Goal: Task Accomplishment & Management: Use online tool/utility

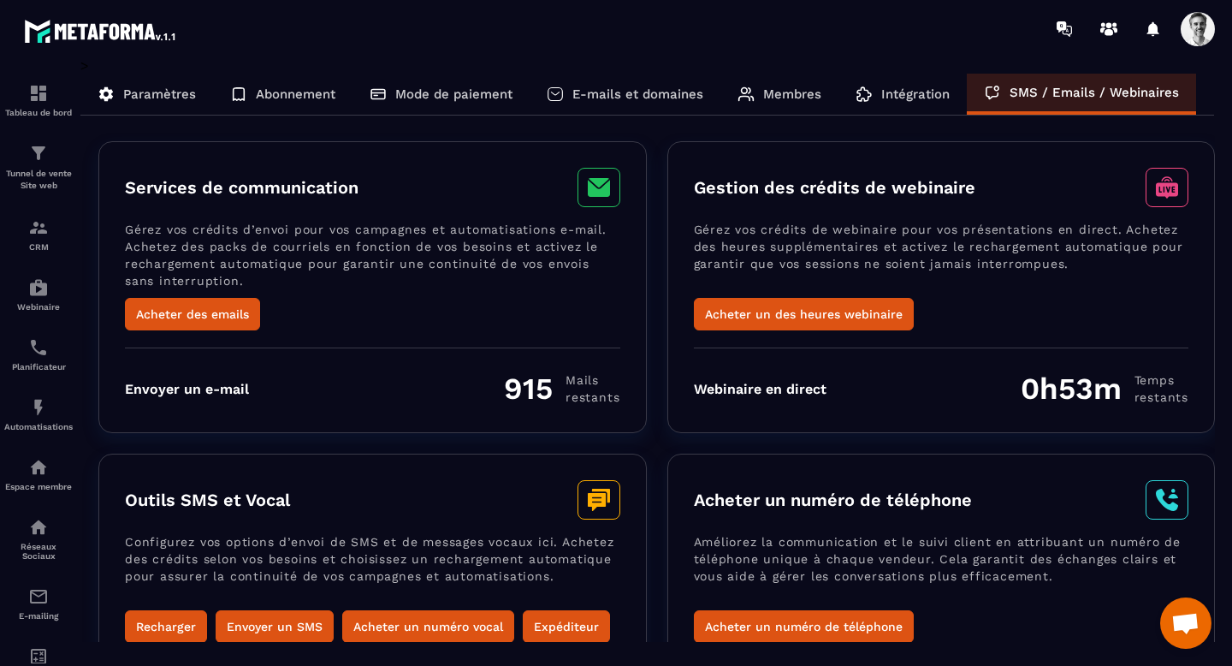
scroll to position [0, 103]
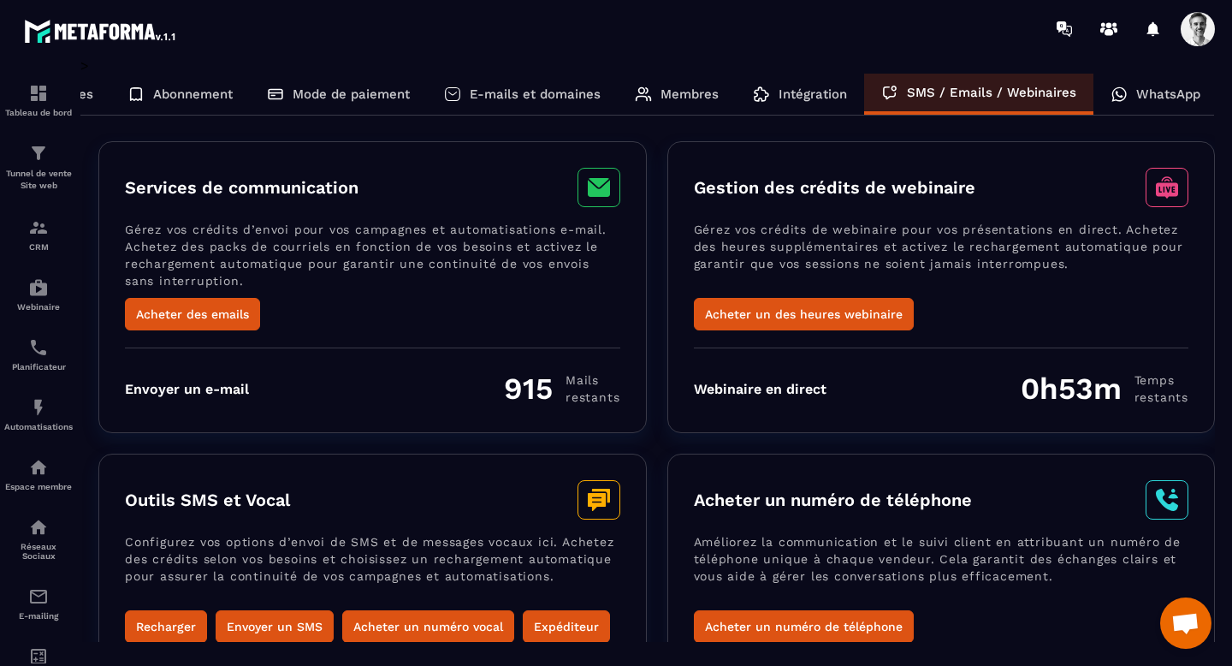
click at [798, 96] on p "Intégration" at bounding box center [813, 93] width 68 height 15
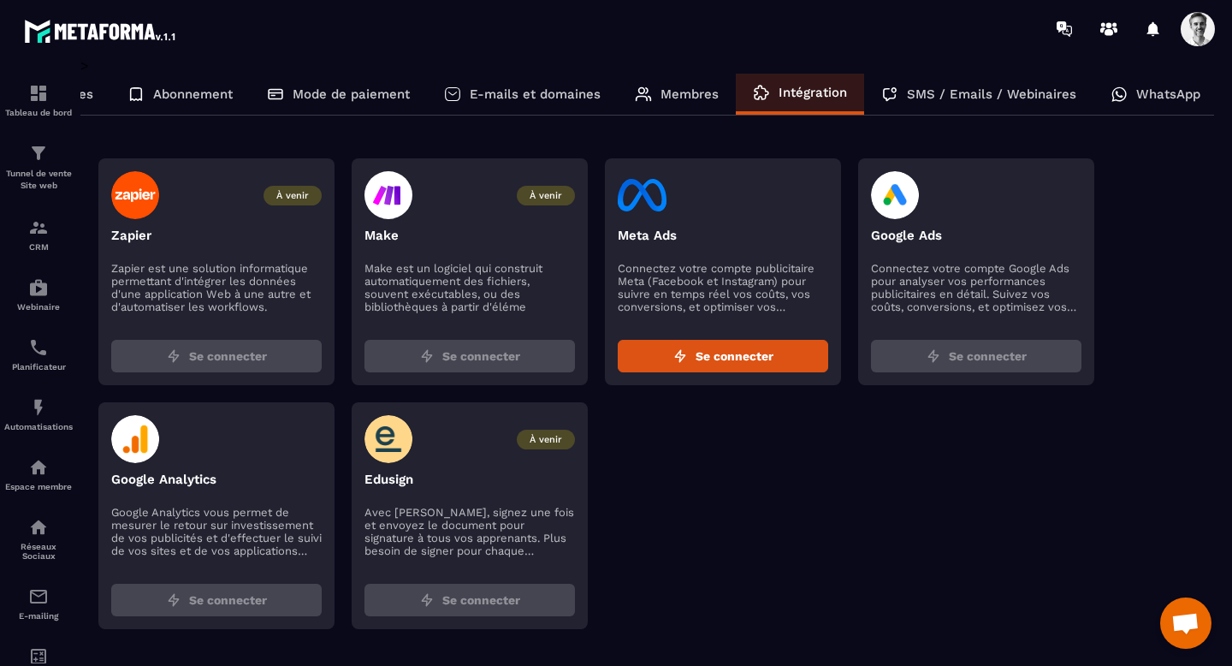
click at [706, 95] on p "Membres" at bounding box center [689, 93] width 58 height 15
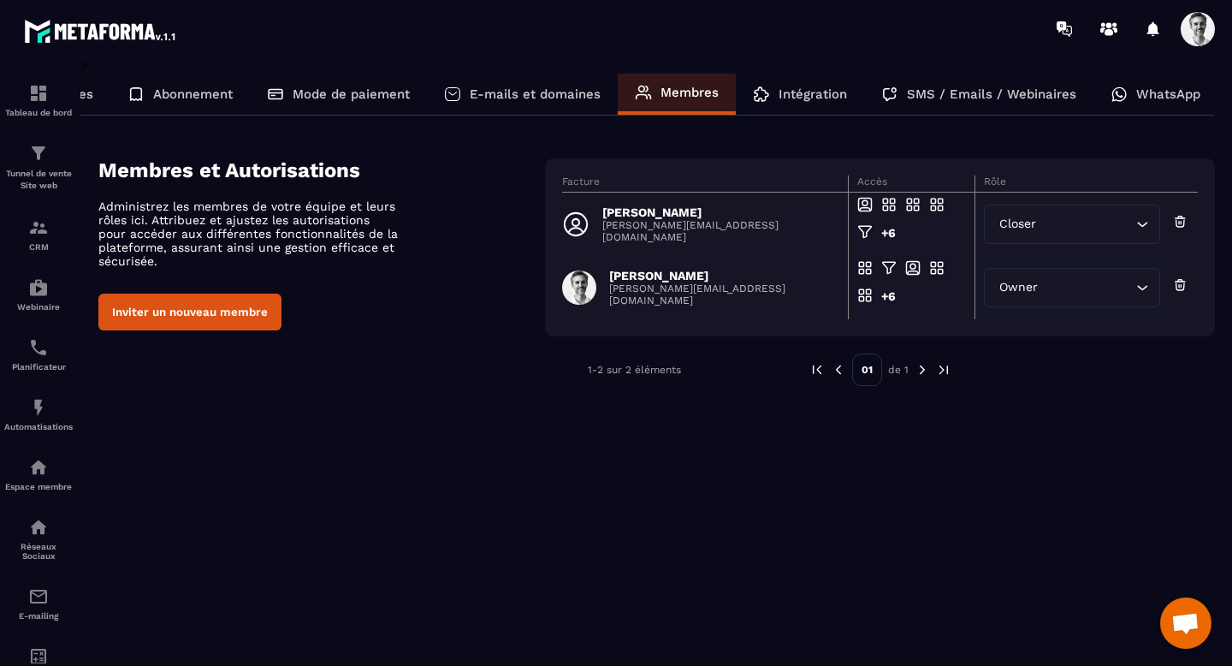
click at [542, 96] on p "E-mails et domaines" at bounding box center [535, 93] width 131 height 15
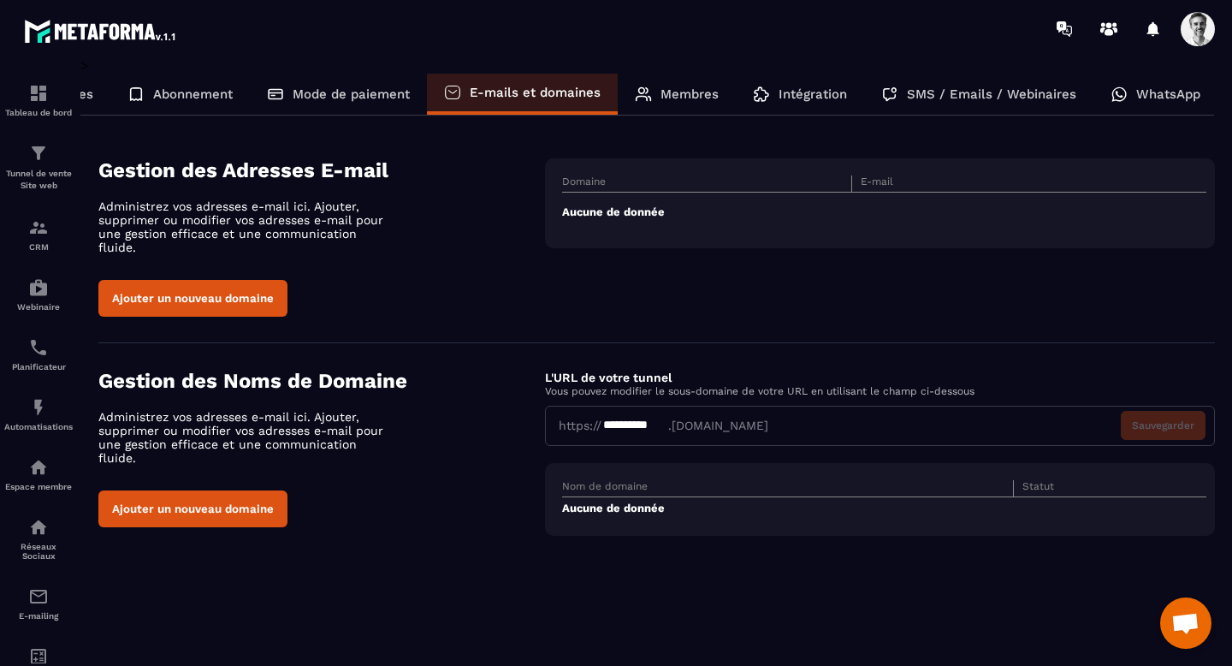
click at [349, 85] on div "Mode de paiement" at bounding box center [338, 94] width 177 height 41
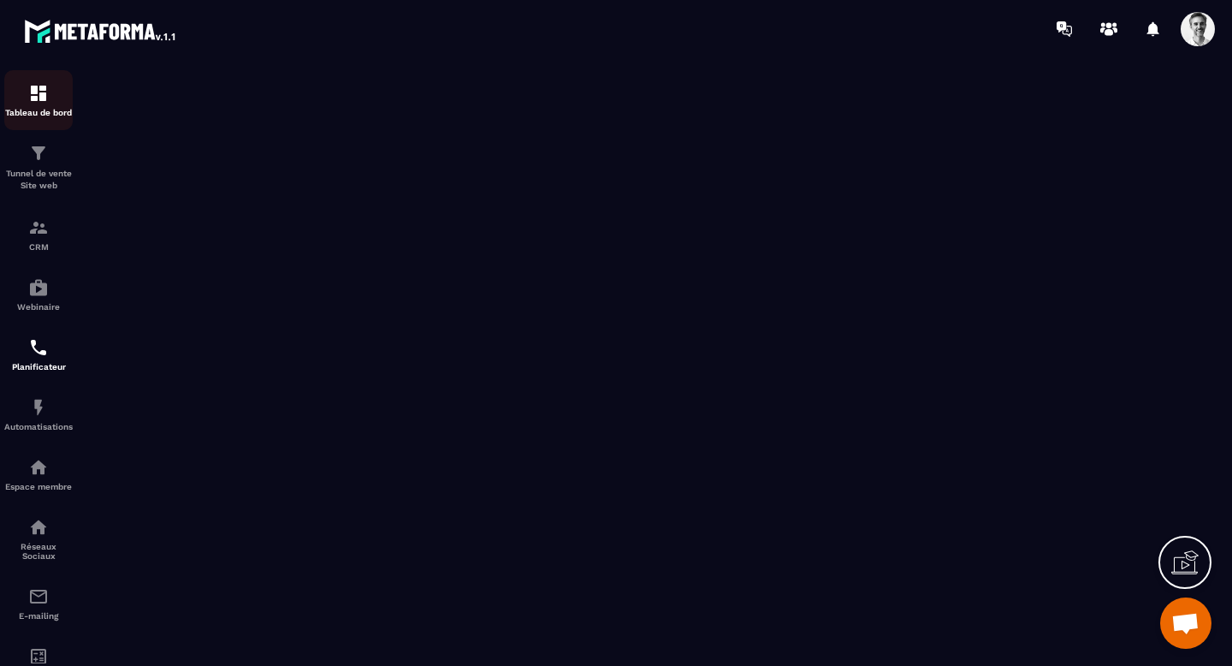
click at [43, 92] on img at bounding box center [38, 93] width 21 height 21
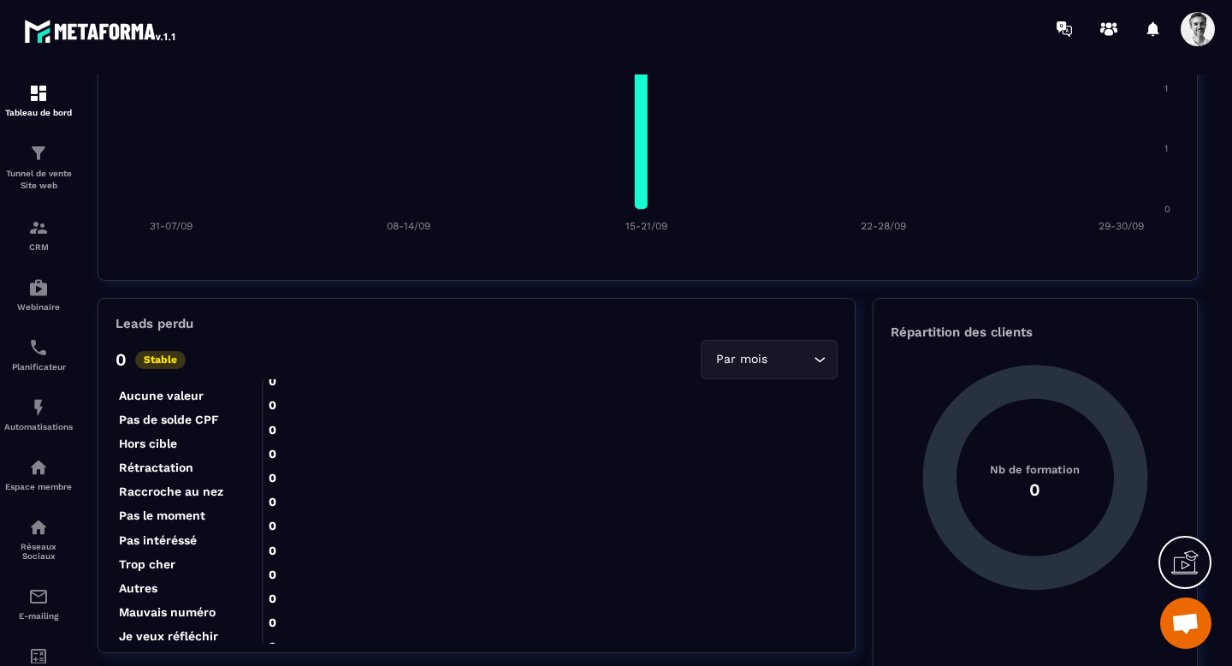
scroll to position [75, 0]
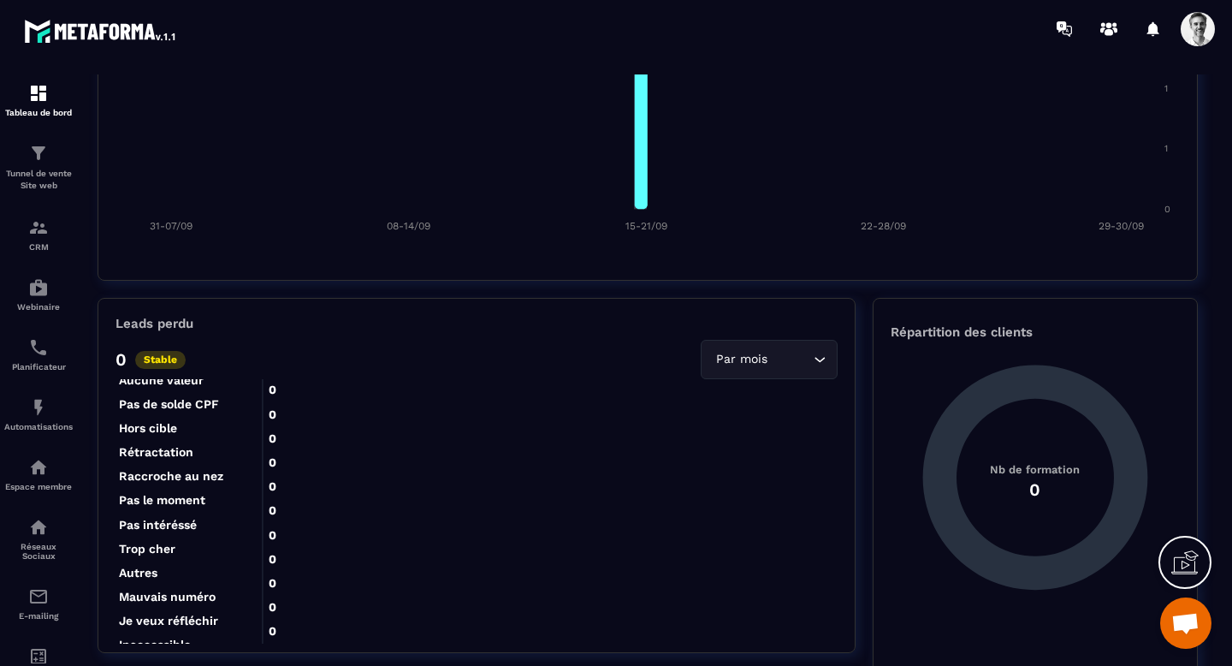
click at [640, 186] on icon at bounding box center [641, 87] width 13 height 241
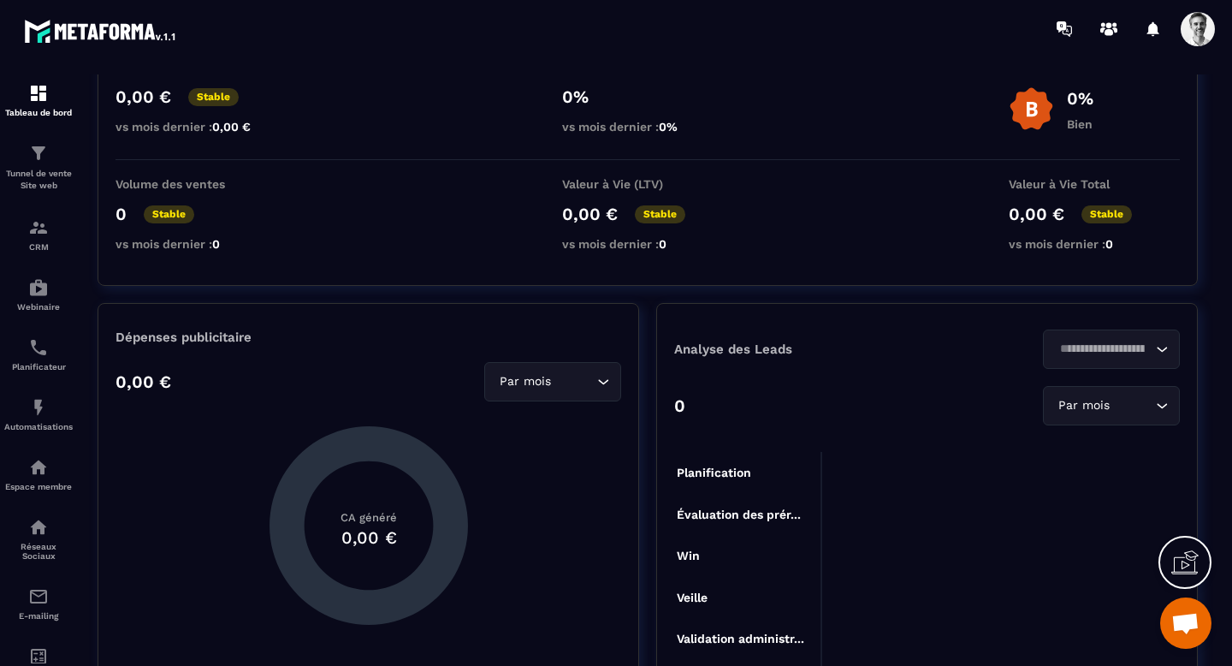
scroll to position [0, 0]
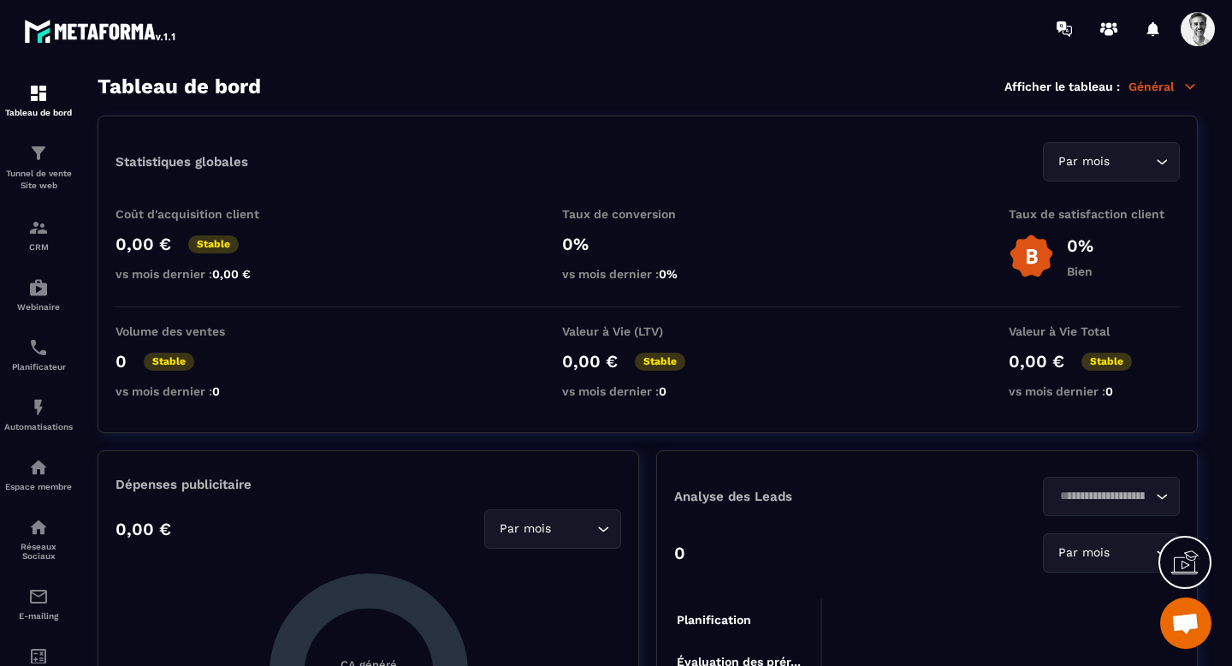
click at [1159, 88] on p "Général" at bounding box center [1162, 86] width 69 height 15
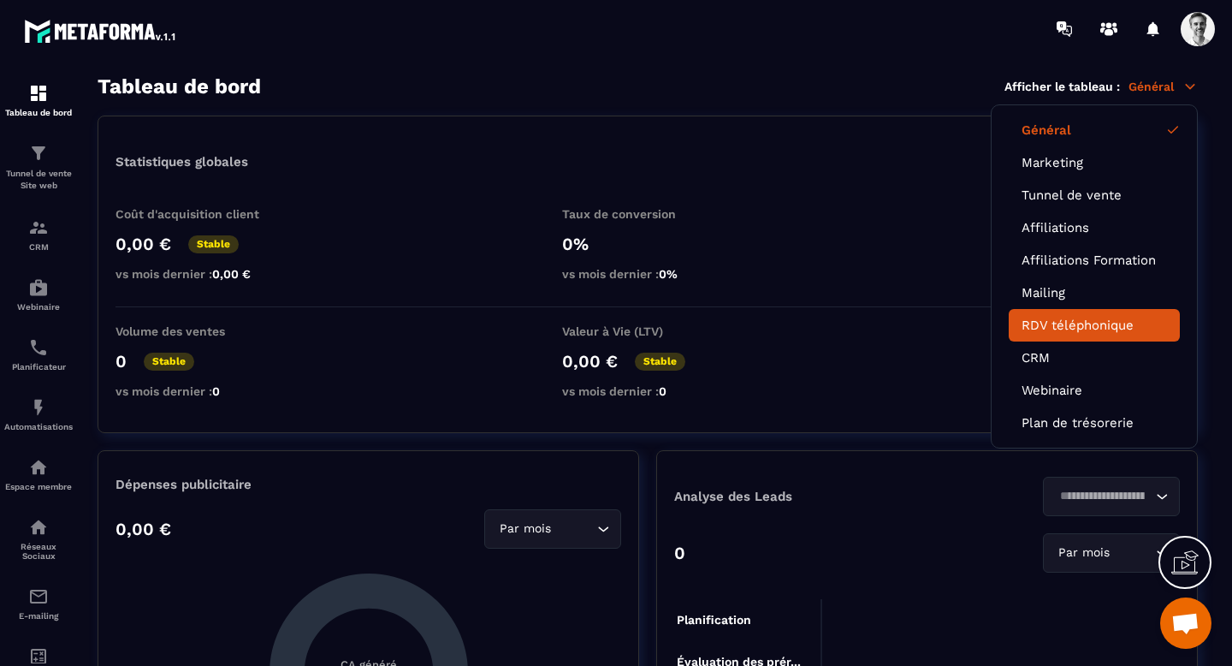
click at [1077, 319] on link "RDV téléphonique" at bounding box center [1094, 324] width 145 height 15
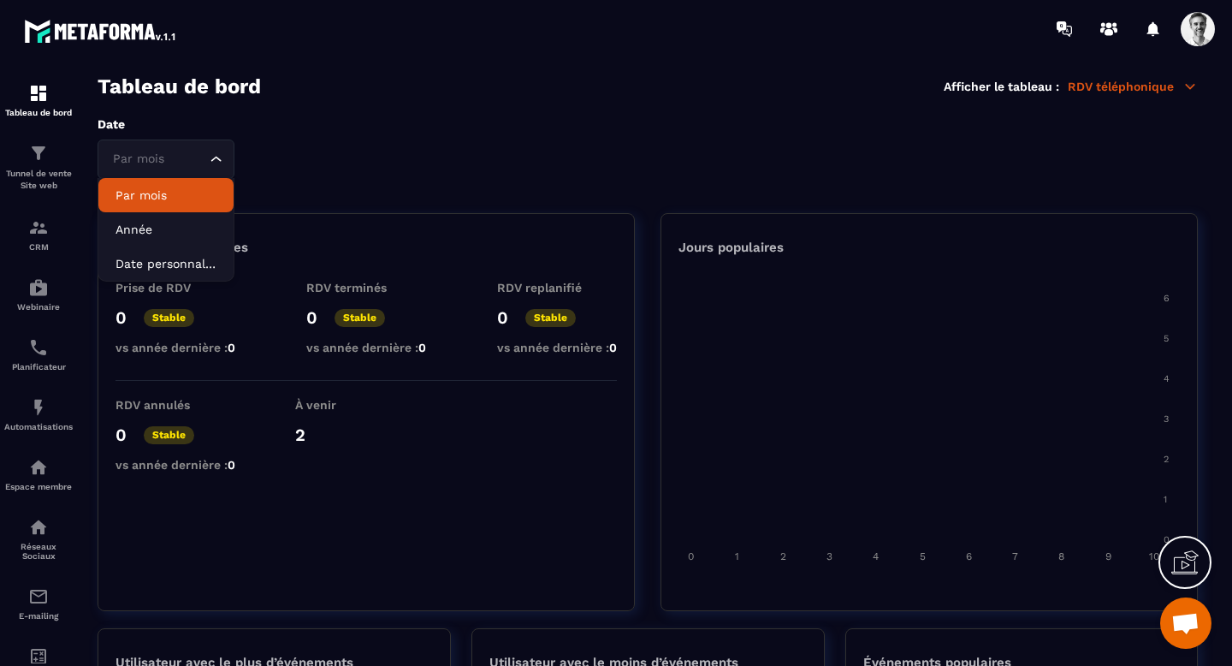
click at [220, 161] on icon "Search for option" at bounding box center [216, 159] width 17 height 17
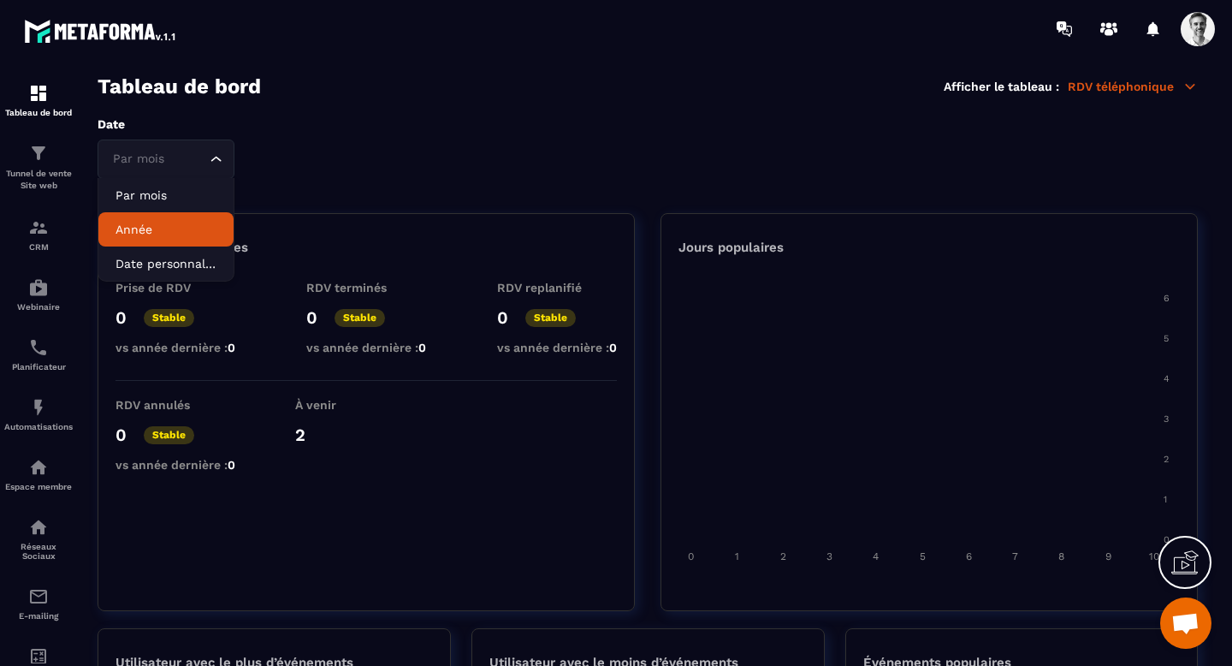
click at [190, 233] on p "Année" at bounding box center [165, 229] width 101 height 17
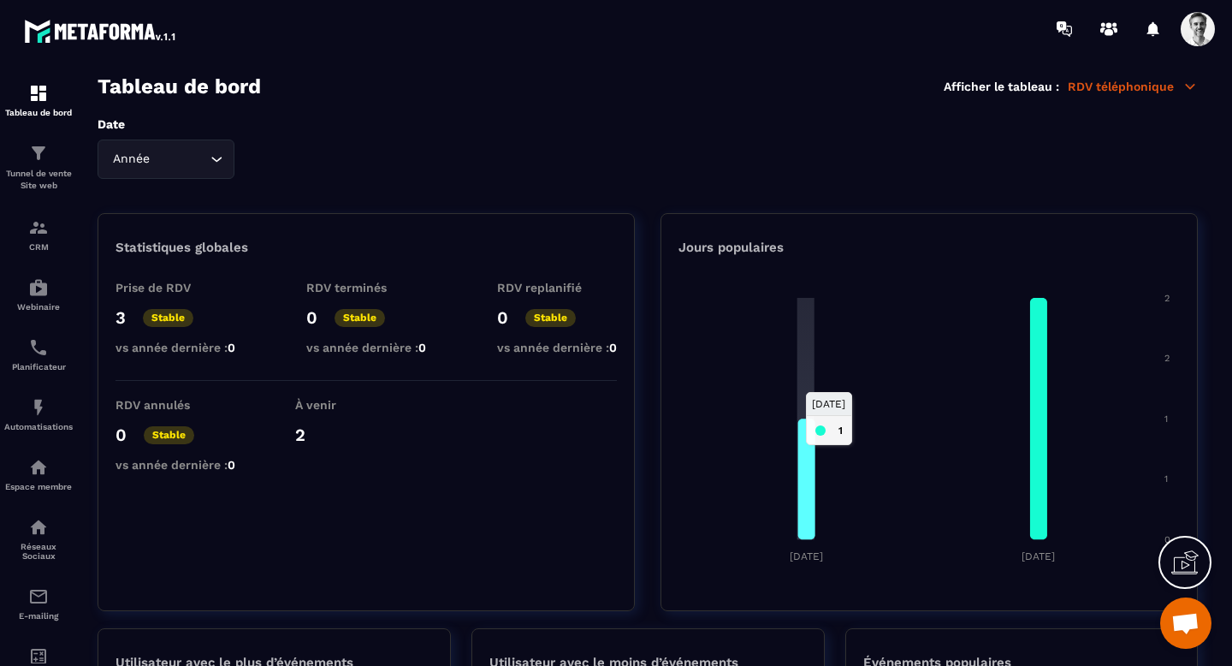
click at [807, 515] on icon at bounding box center [806, 478] width 17 height 121
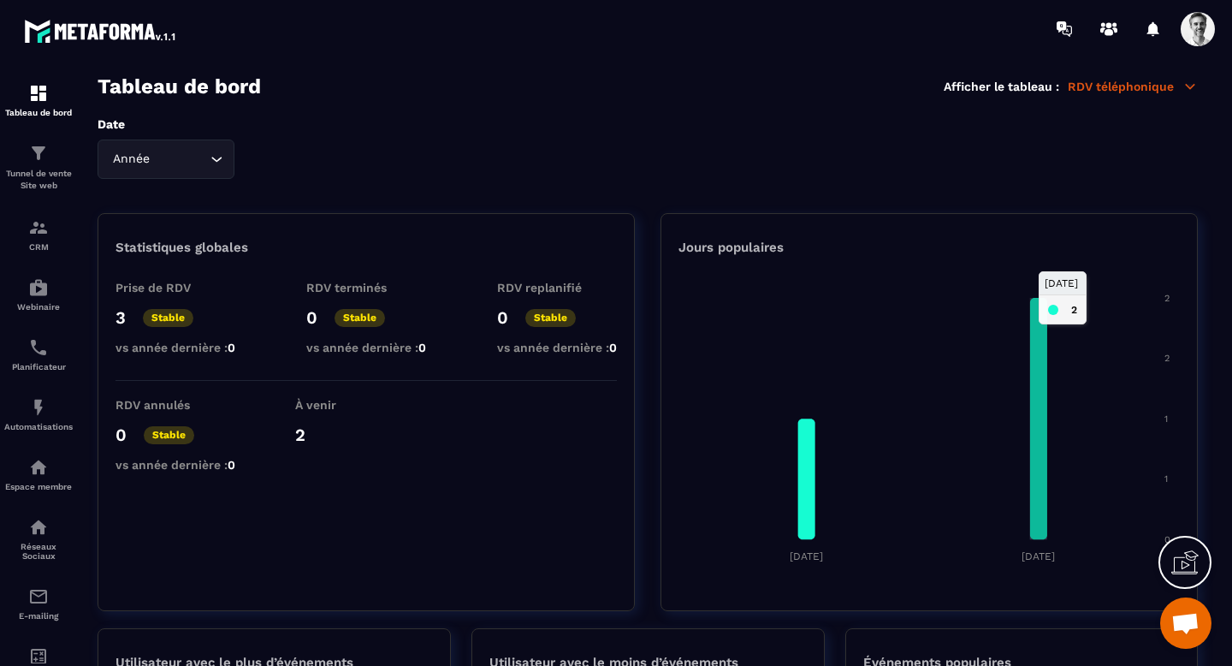
click at [1039, 481] on icon at bounding box center [1038, 418] width 17 height 241
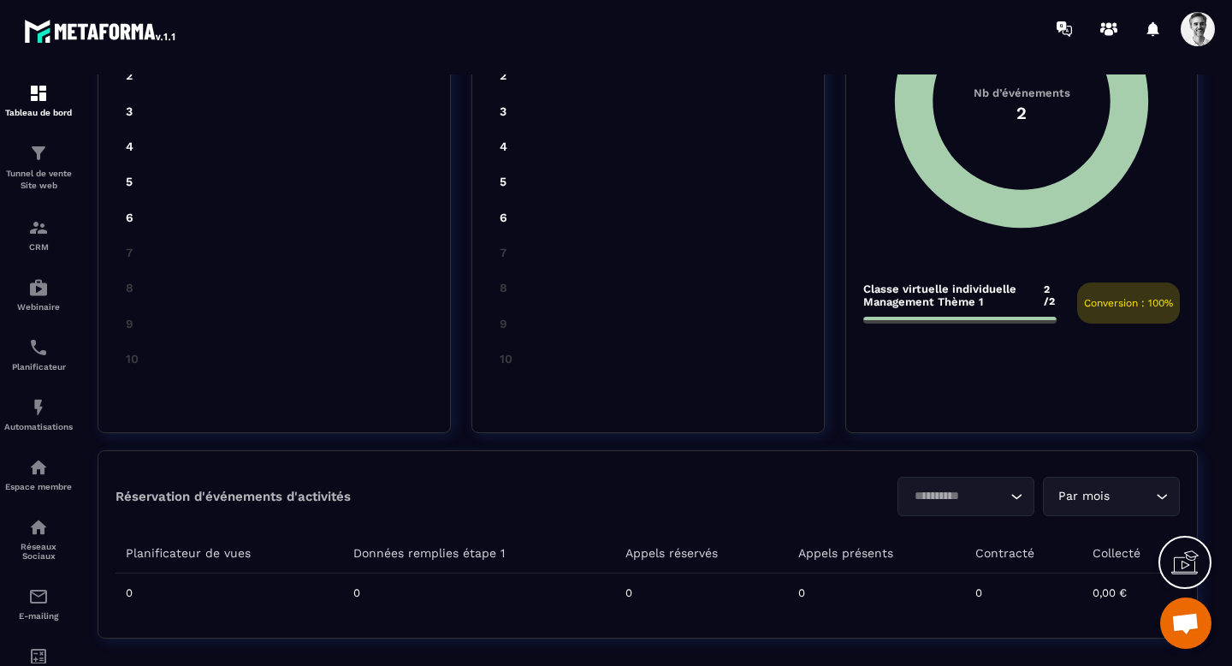
scroll to position [727, 0]
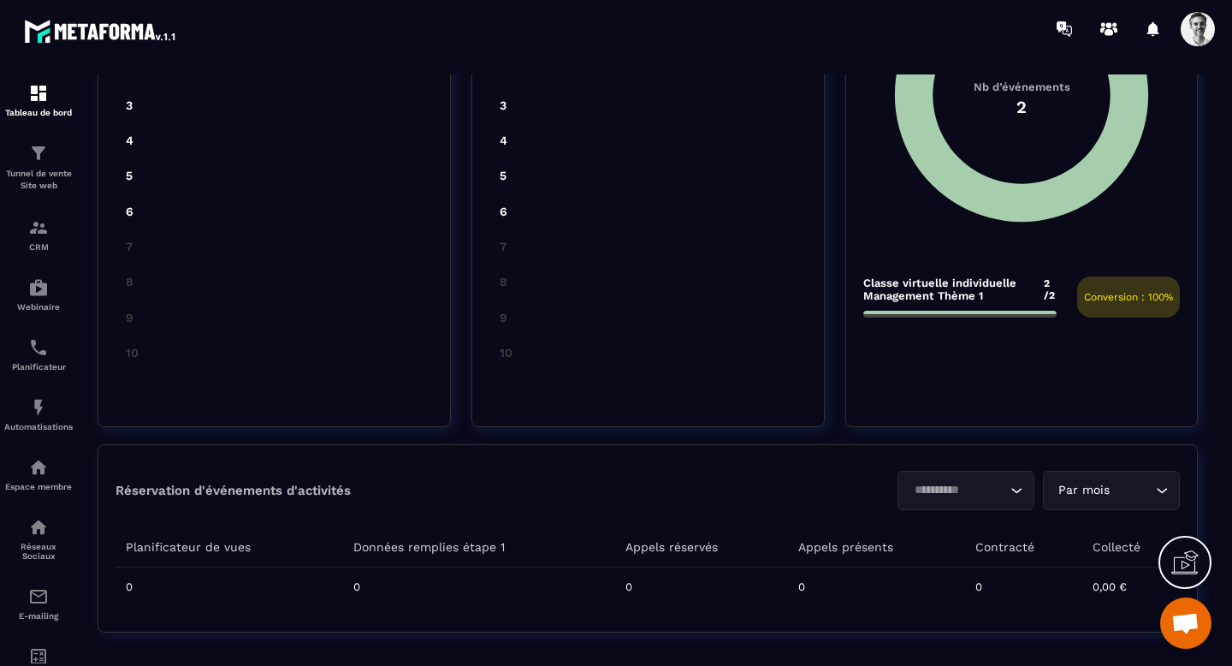
click at [1096, 495] on div "Par mois" at bounding box center [1102, 490] width 101 height 19
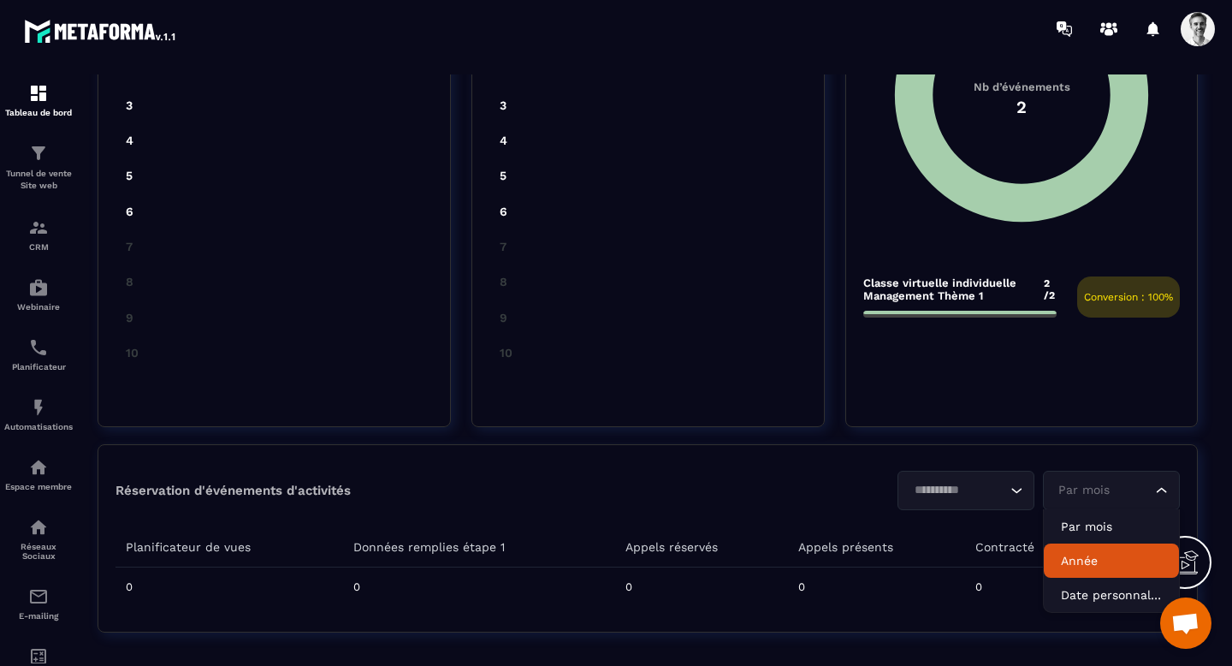
click at [1088, 562] on p "Année" at bounding box center [1111, 560] width 101 height 17
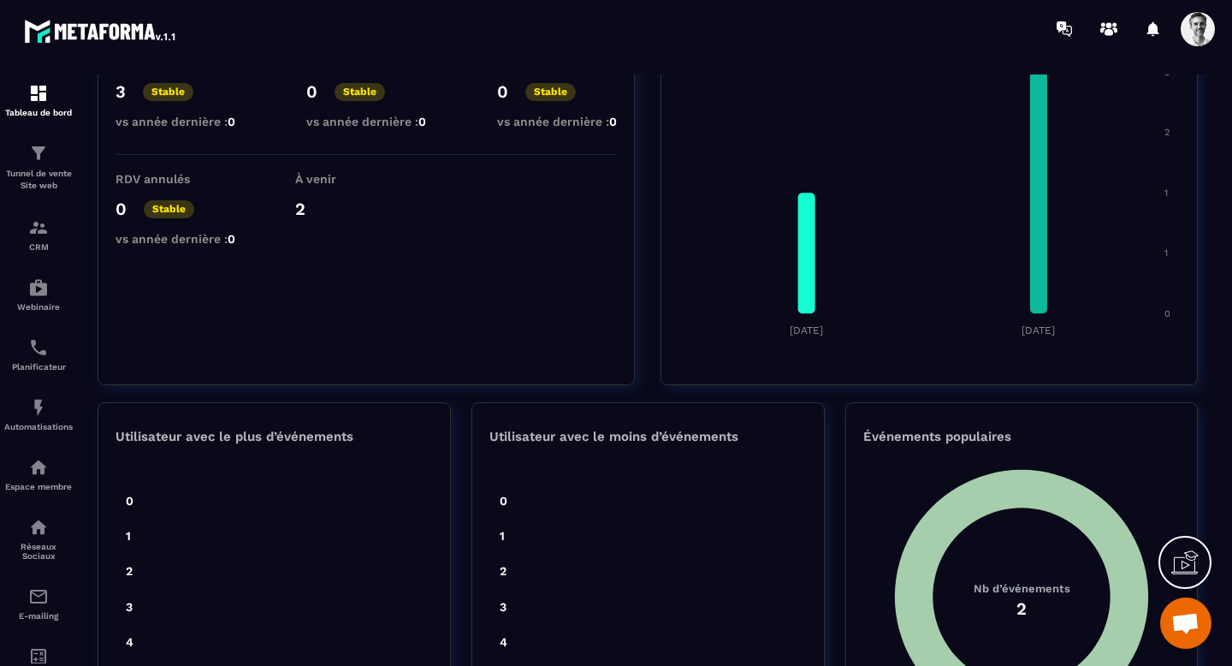
scroll to position [0, 0]
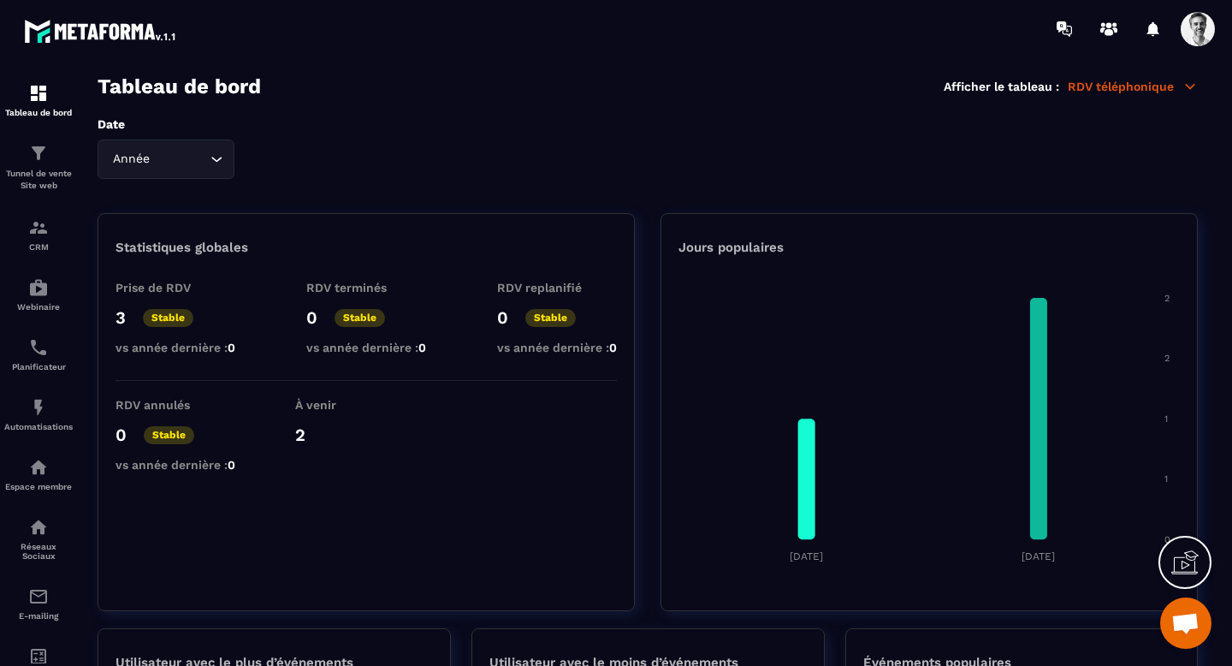
click at [119, 317] on p "3" at bounding box center [120, 317] width 10 height 21
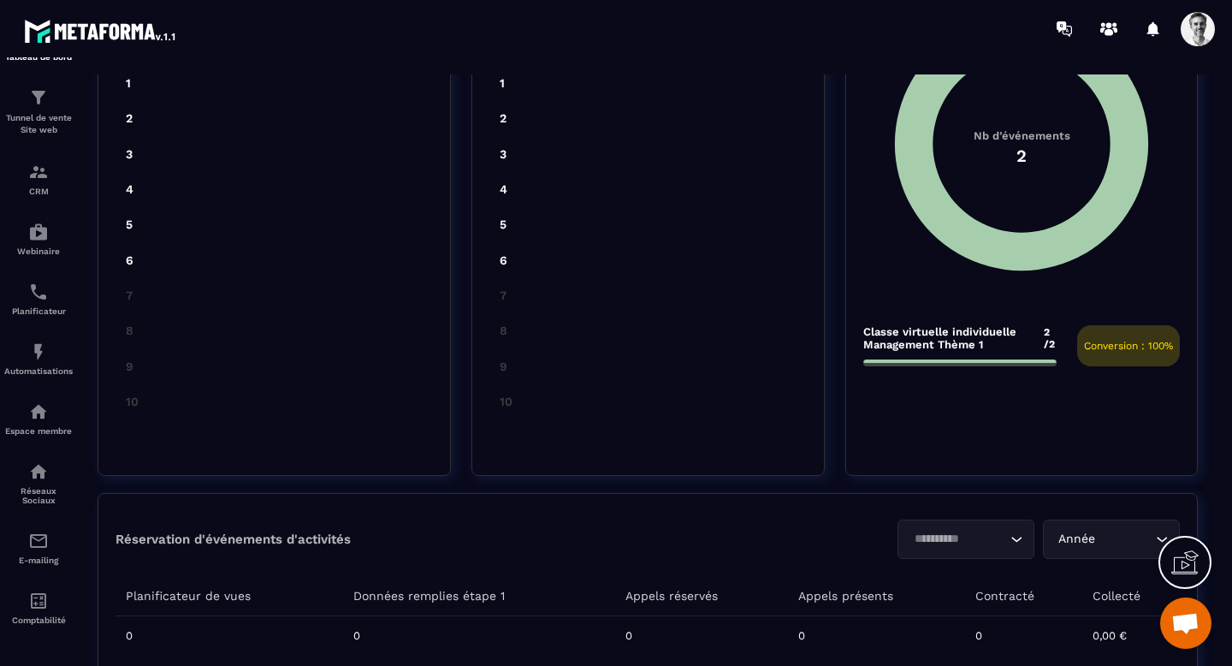
scroll to position [631, 0]
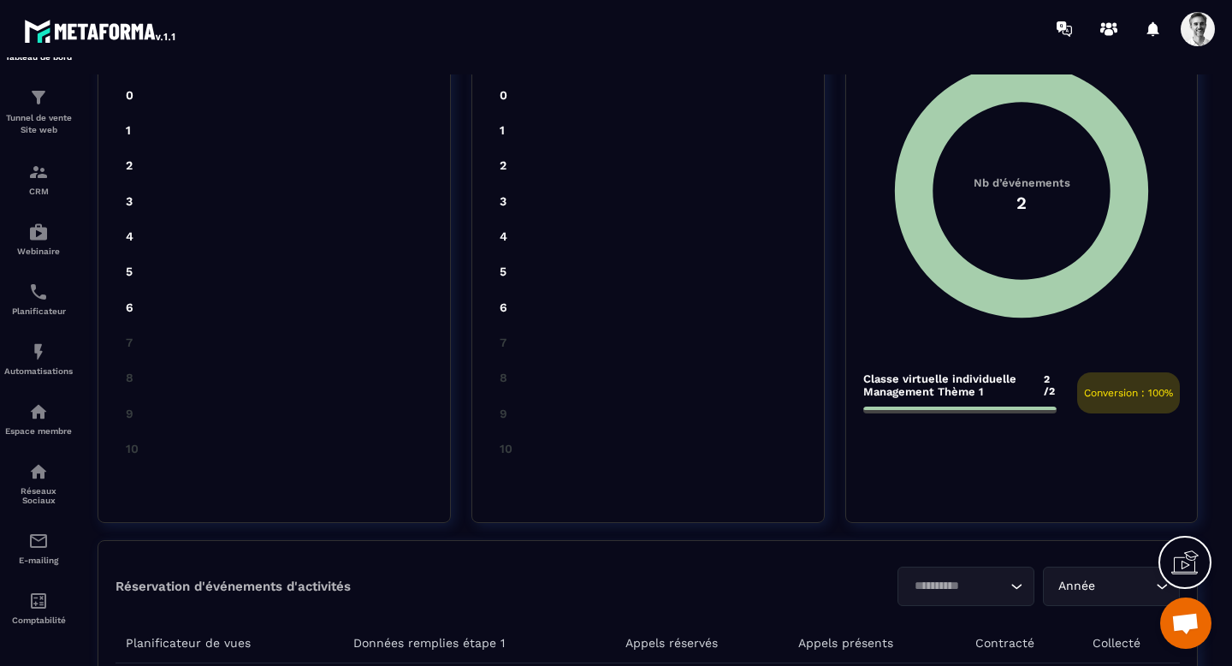
click at [920, 408] on div at bounding box center [959, 407] width 193 height 3
click at [1120, 392] on span "Conversion : 100%" at bounding box center [1128, 393] width 89 height 12
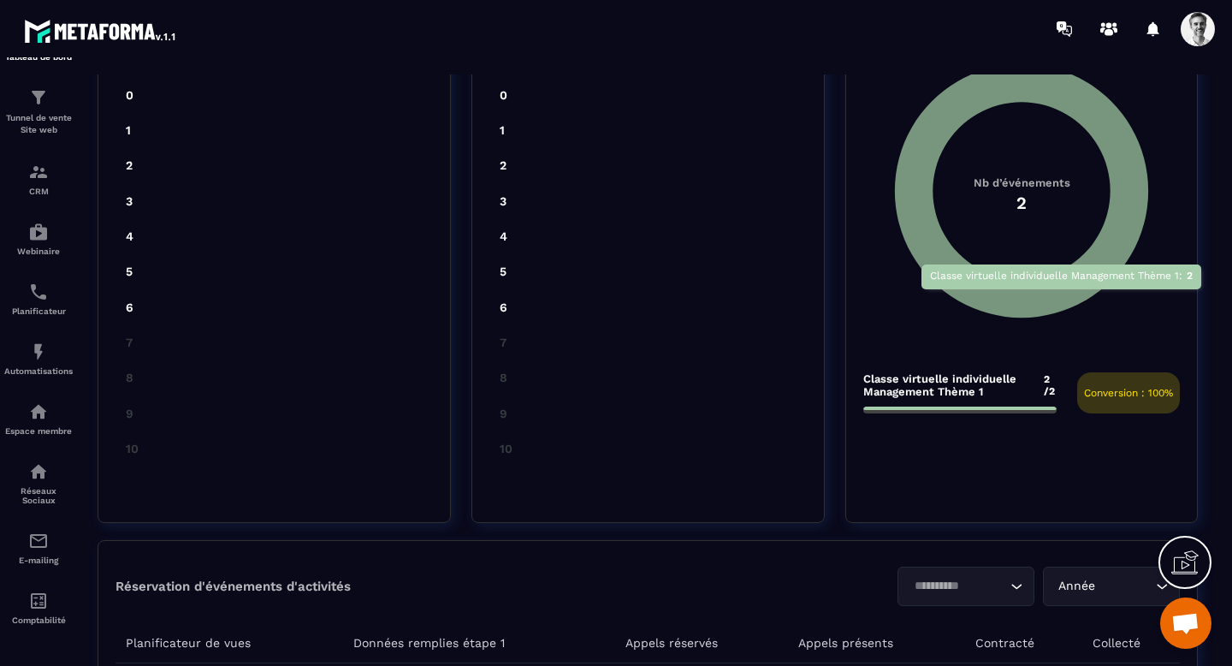
click at [1063, 297] on icon at bounding box center [1021, 190] width 253 height 253
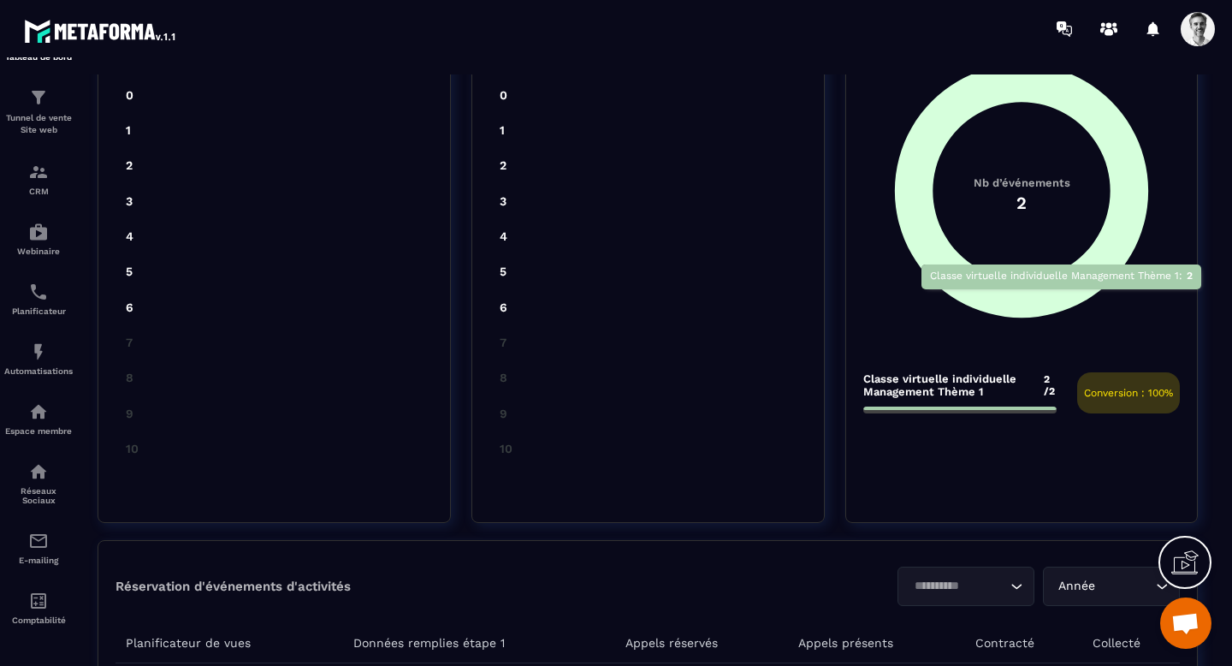
click at [1063, 297] on icon at bounding box center [1021, 190] width 253 height 253
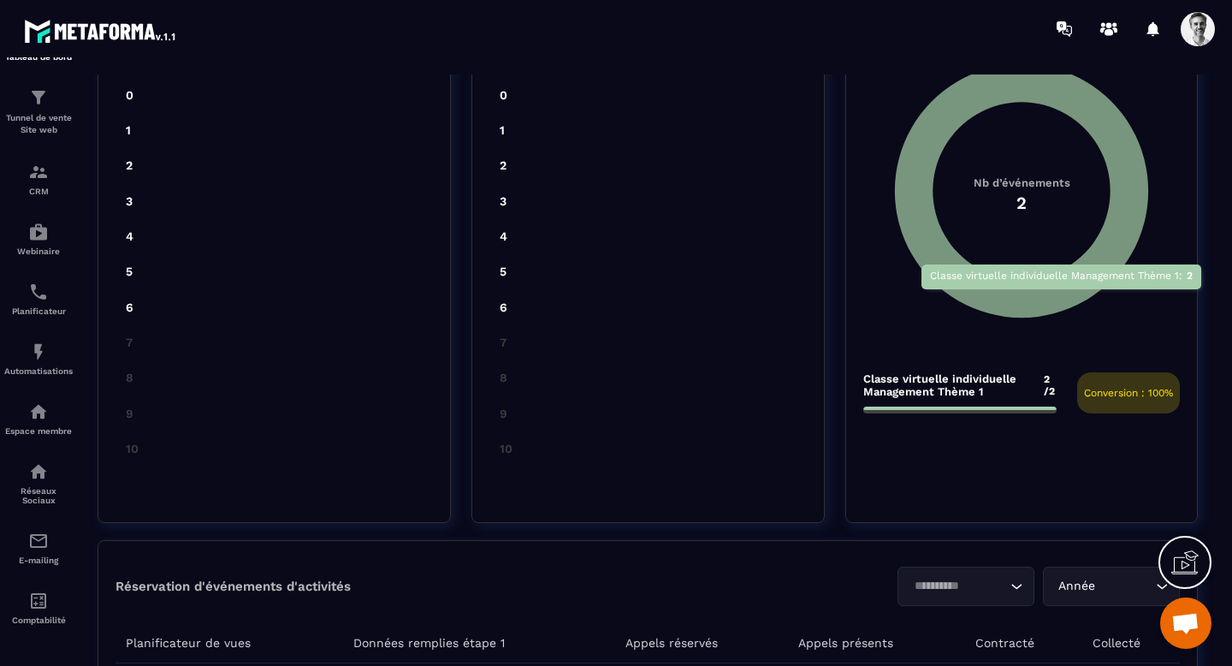
click at [1063, 297] on icon at bounding box center [1021, 190] width 253 height 253
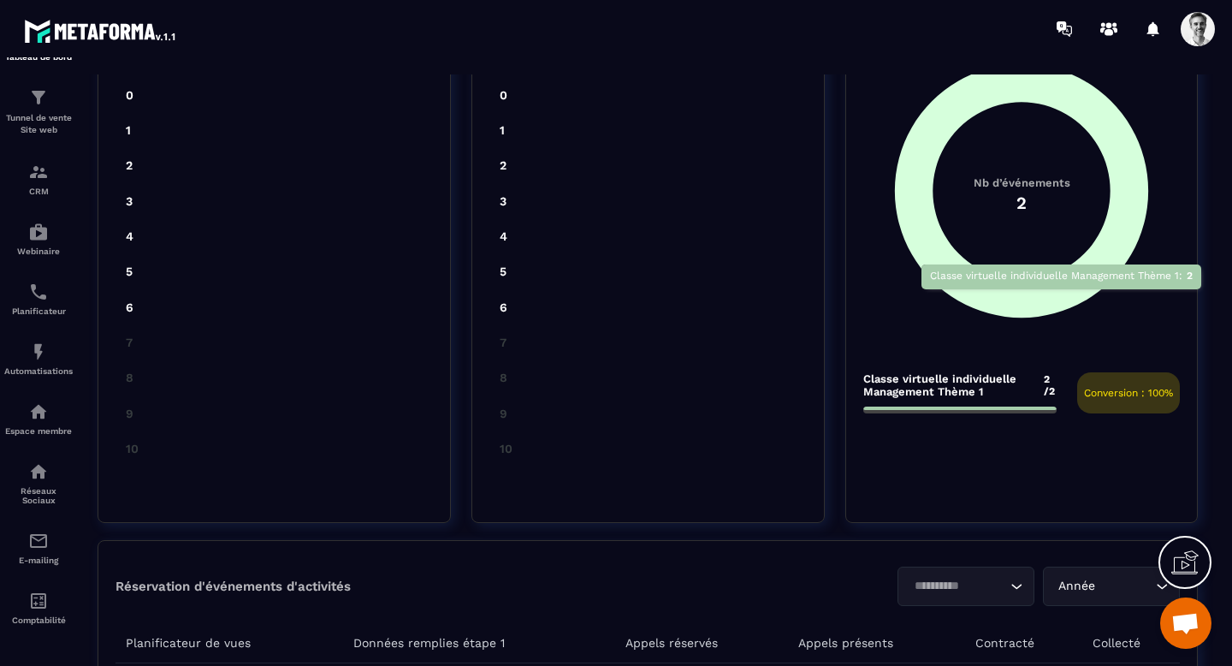
click at [1063, 297] on icon at bounding box center [1021, 190] width 253 height 253
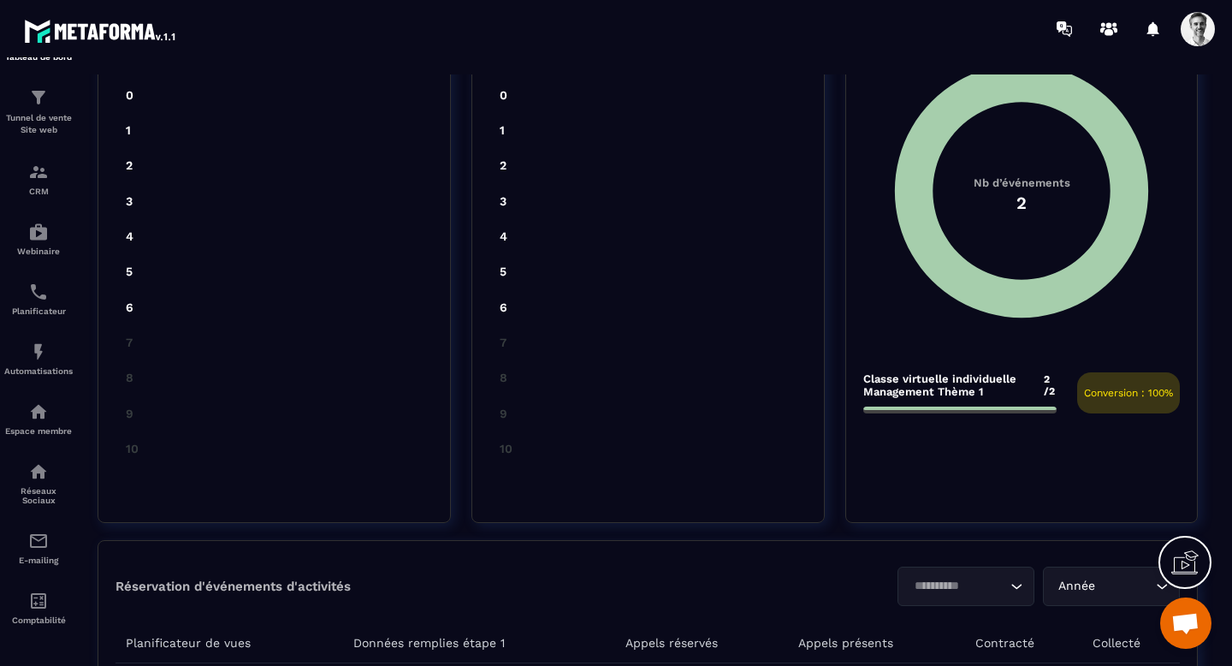
click at [1024, 472] on span "Classe virtuelle individuelle Management Thème 1" at bounding box center [986, 478] width 262 height 12
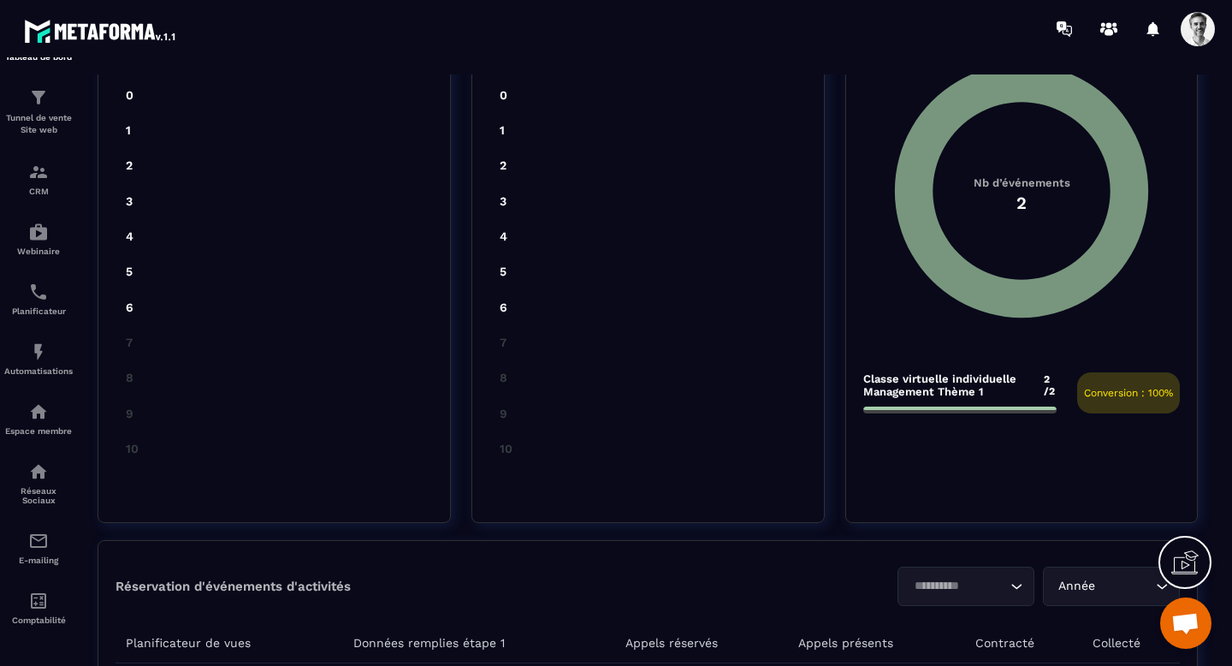
click at [1024, 472] on span "Classe virtuelle individuelle Management Thème 1" at bounding box center [986, 478] width 262 height 12
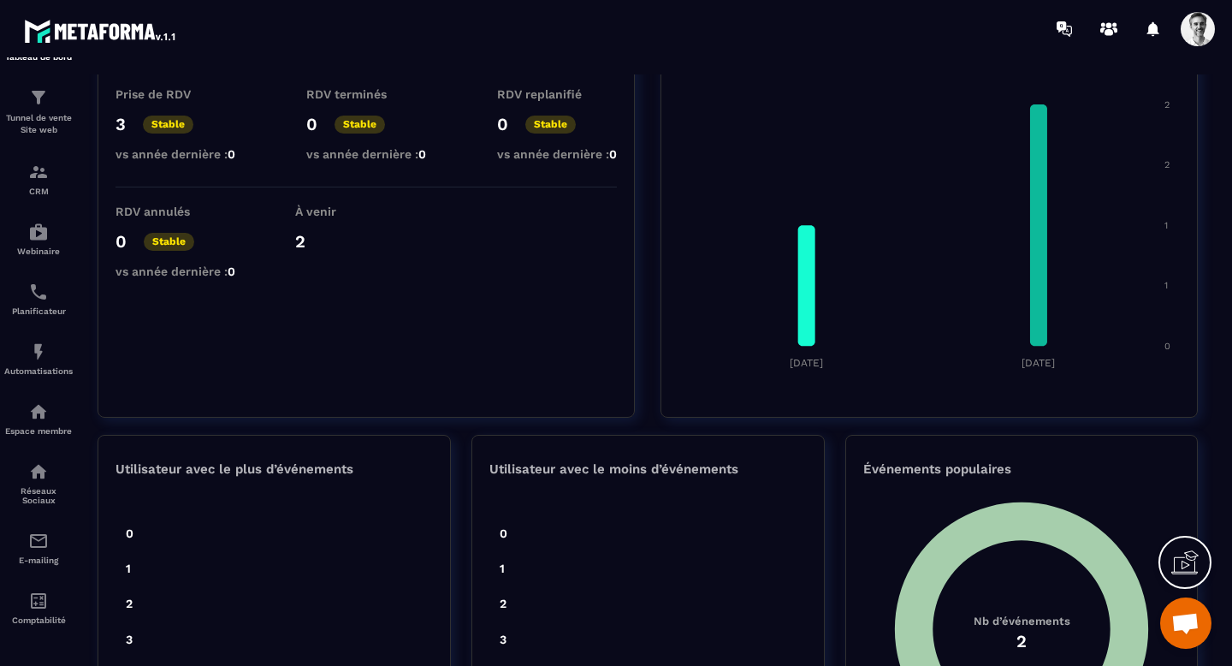
scroll to position [727, 0]
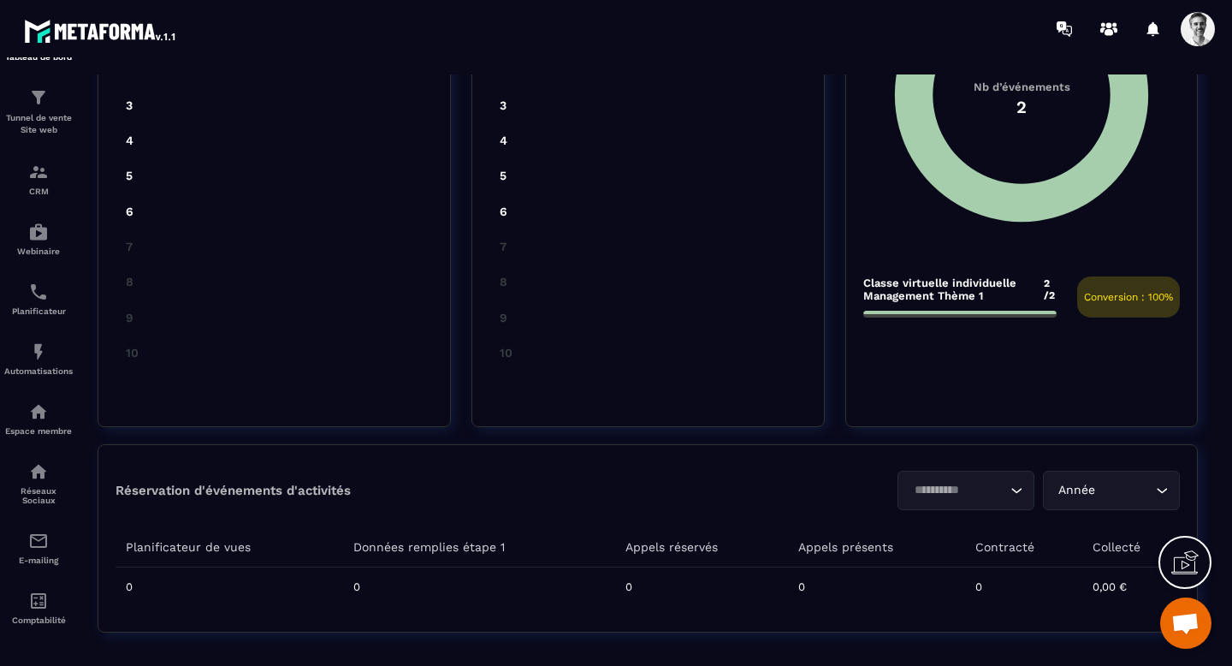
click at [1102, 496] on input "Search for option" at bounding box center [1125, 490] width 53 height 19
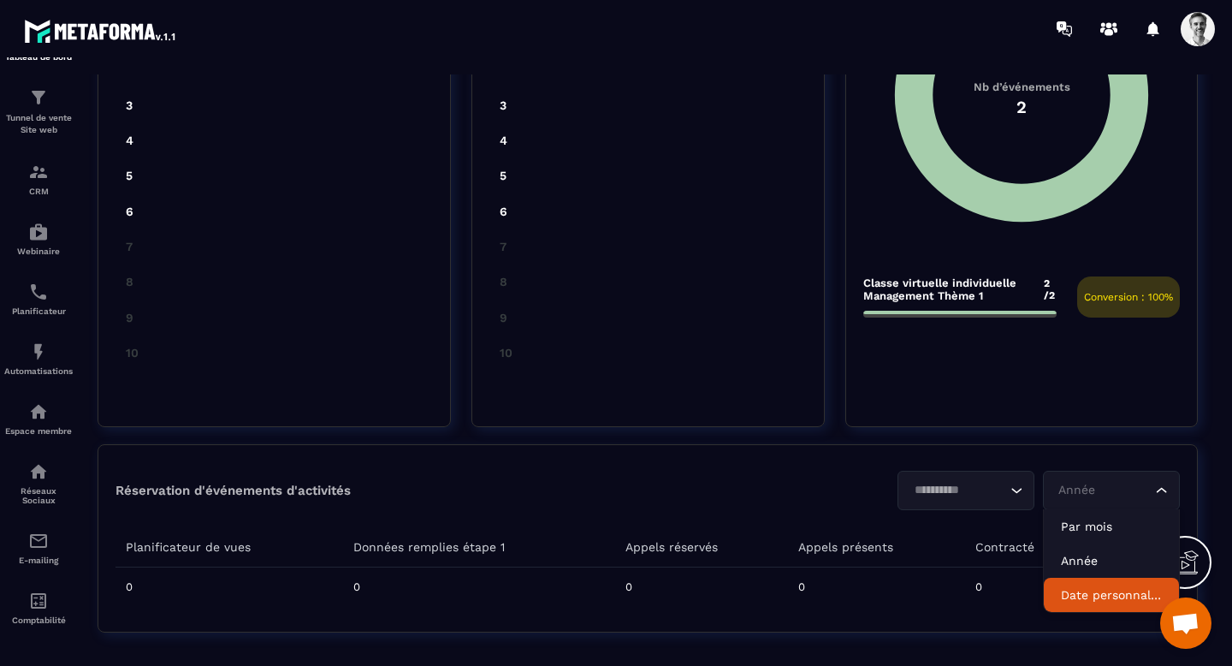
click at [1104, 599] on p "Date personnalisée" at bounding box center [1111, 594] width 101 height 17
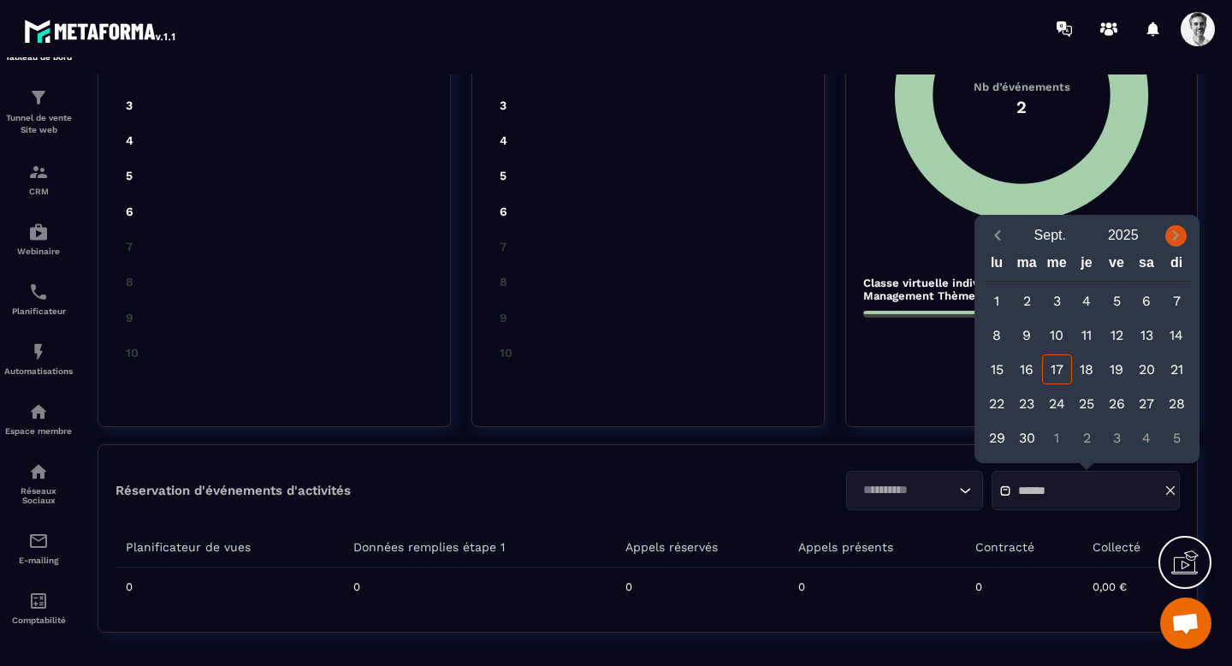
click at [1179, 243] on icon "Next month" at bounding box center [1175, 235] width 17 height 17
click at [996, 409] on div "20" at bounding box center [997, 403] width 30 height 30
click at [1025, 407] on div "21" at bounding box center [1027, 403] width 30 height 30
type input "**********"
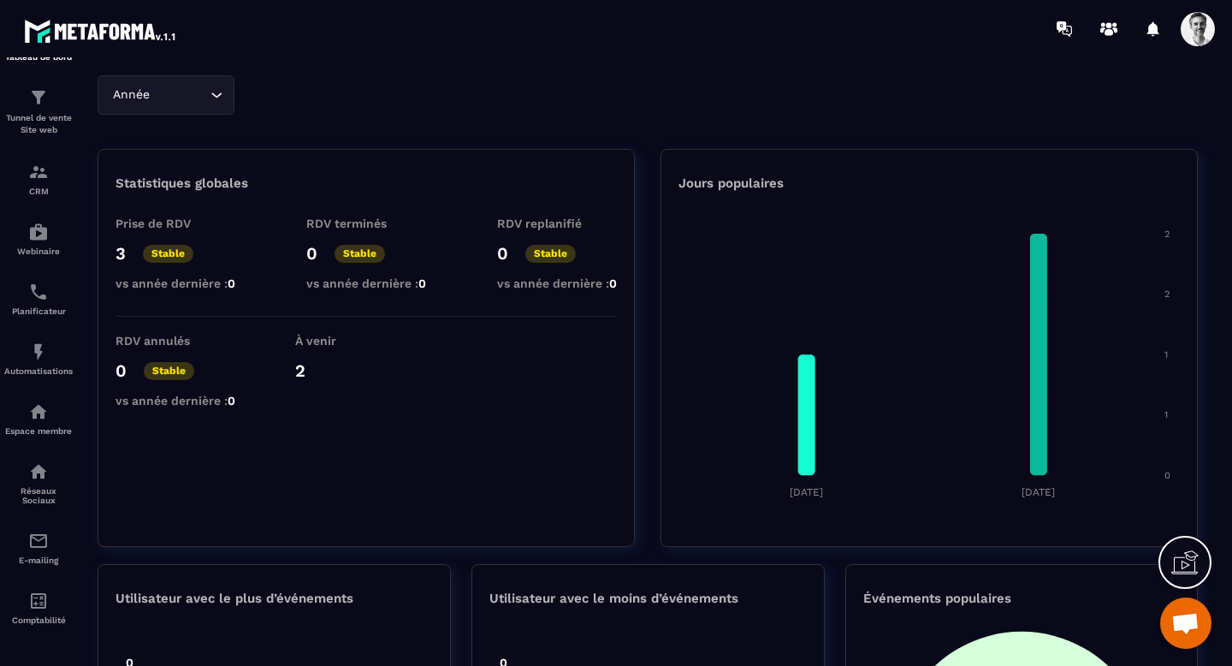
scroll to position [0, 0]
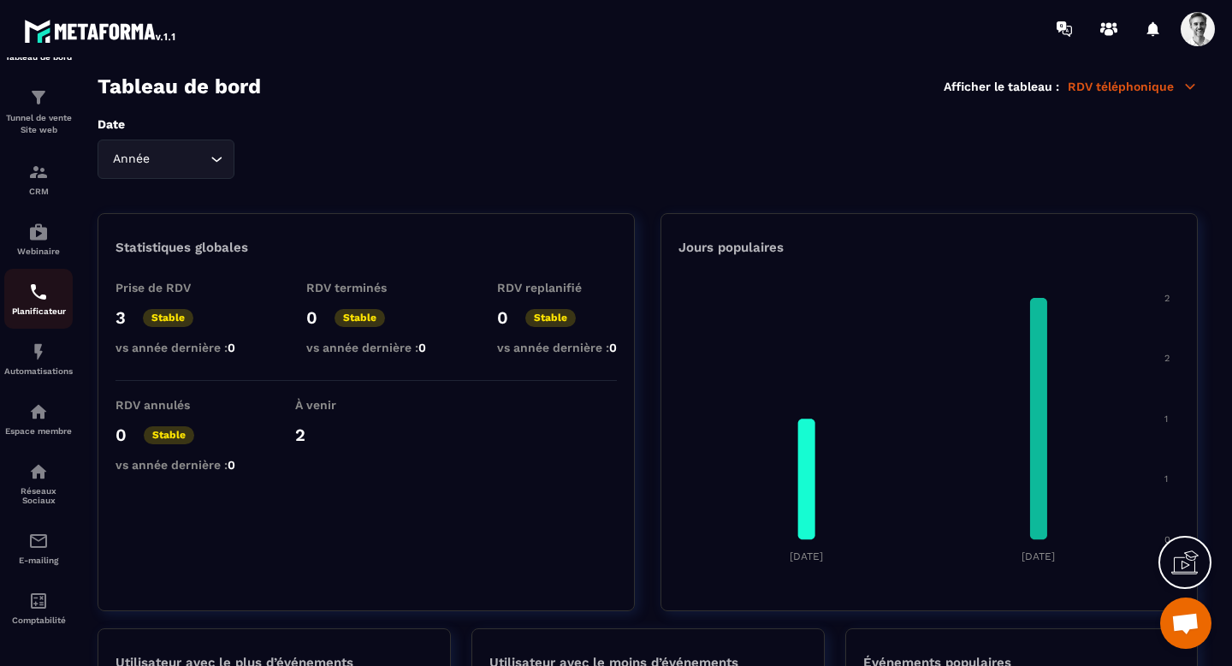
click at [35, 290] on img at bounding box center [38, 291] width 21 height 21
